Goal: Task Accomplishment & Management: Use online tool/utility

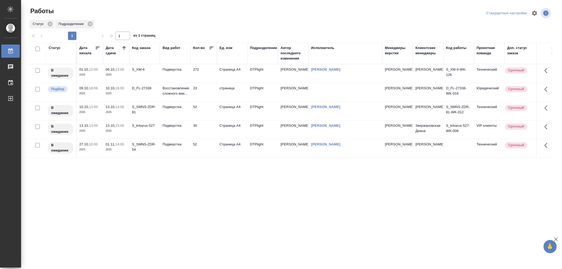
click at [179, 72] on td "Подверстка" at bounding box center [175, 73] width 31 height 18
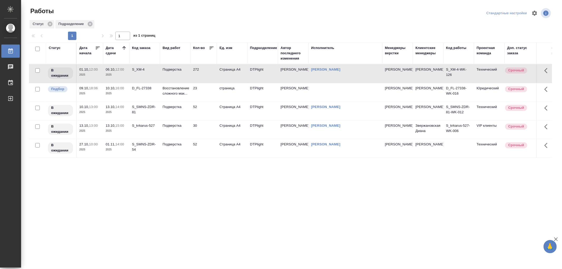
click at [179, 72] on td "Подверстка" at bounding box center [175, 73] width 31 height 18
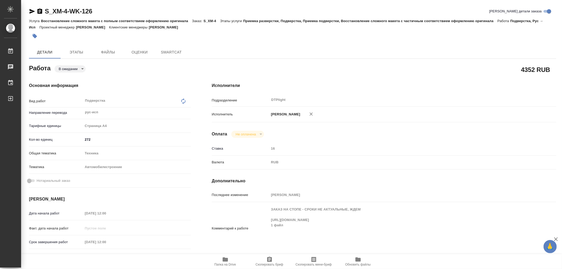
type textarea "x"
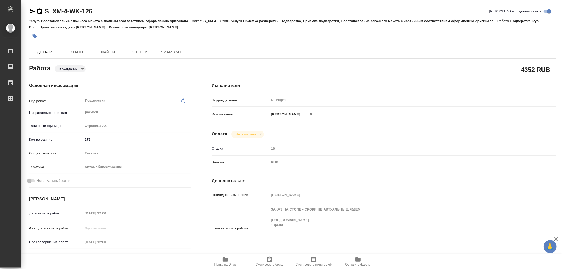
type textarea "x"
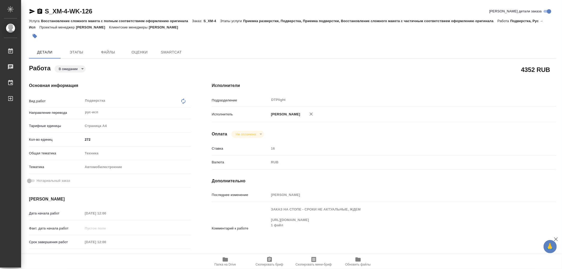
type textarea "x"
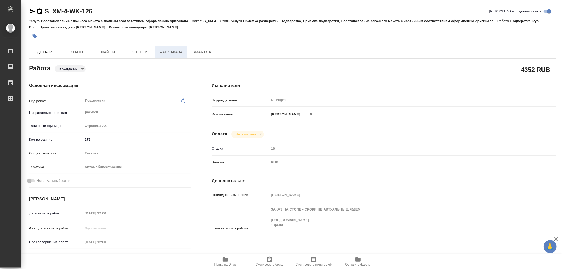
type textarea "x"
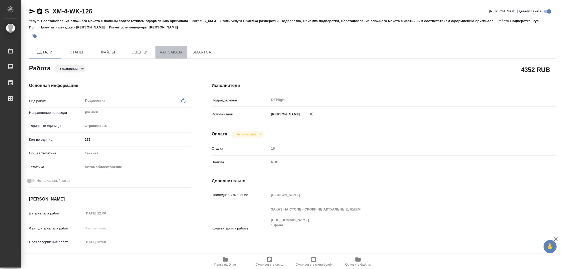
click at [165, 52] on span "Чат заказа" at bounding box center [171, 52] width 25 height 7
type textarea "x"
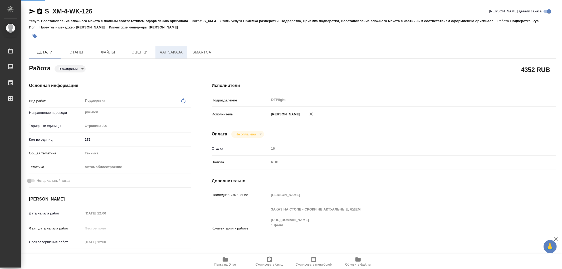
type textarea "x"
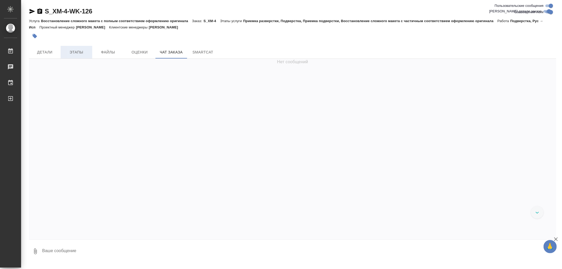
click at [70, 51] on span "Этапы" at bounding box center [76, 52] width 25 height 7
